Goal: Transaction & Acquisition: Subscribe to service/newsletter

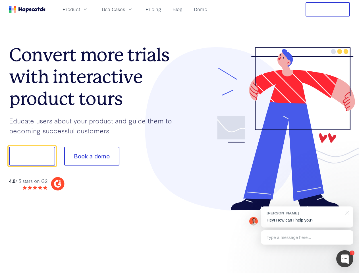
click at [180, 136] on div at bounding box center [265, 128] width 171 height 163
click at [80, 9] on span "Product" at bounding box center [72, 9] width 18 height 7
click at [125, 9] on span "Use Cases" at bounding box center [113, 9] width 23 height 7
click at [328, 9] on button "Free Trial" at bounding box center [327, 9] width 44 height 14
click at [32, 156] on button "Show me!" at bounding box center [32, 156] width 46 height 19
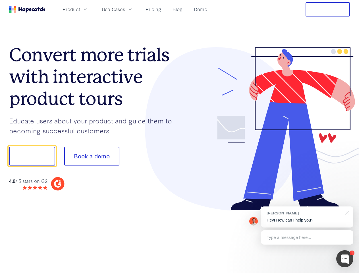
click at [92, 156] on button "Book a demo" at bounding box center [91, 156] width 55 height 19
click at [345, 259] on div at bounding box center [344, 258] width 17 height 17
click at [307, 217] on div "[PERSON_NAME] Hey! How can I help you?" at bounding box center [307, 216] width 92 height 21
click at [346, 212] on div at bounding box center [300, 156] width 107 height 190
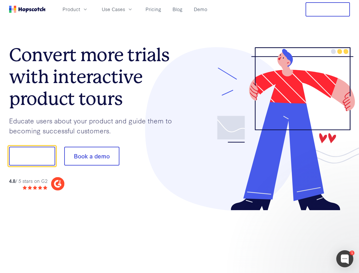
click at [307, 237] on div at bounding box center [300, 193] width 107 height 113
